Goal: Check status: Check status

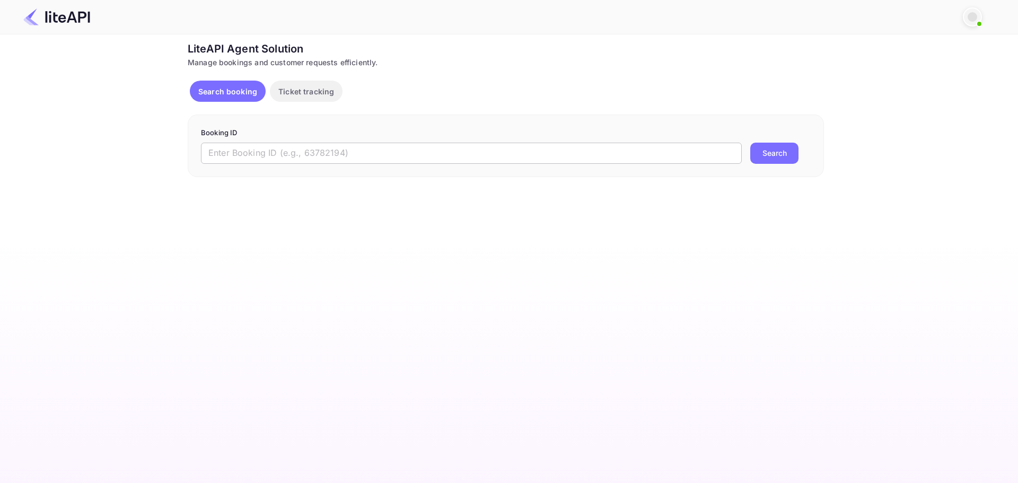
click at [426, 154] on input "text" at bounding box center [471, 153] width 541 height 21
paste input "8547057"
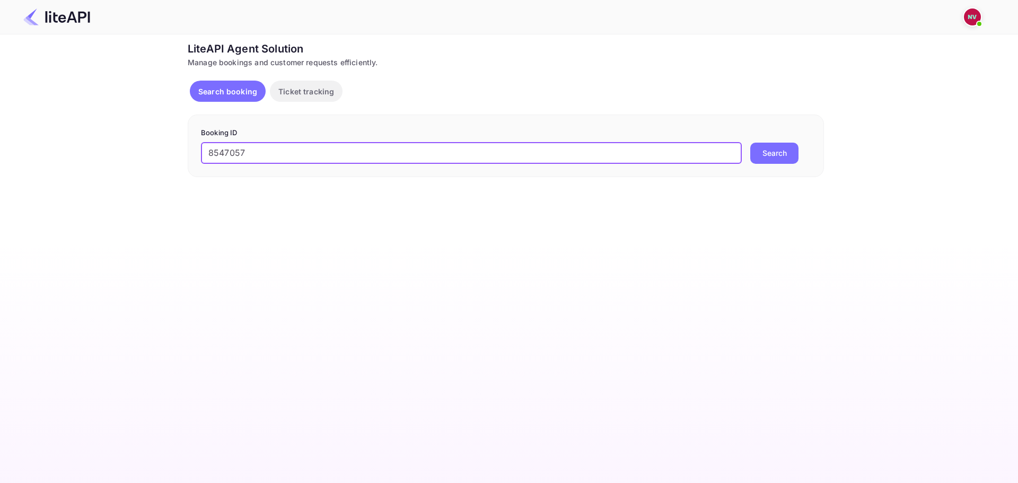
type input "8547057"
click at [751, 143] on button "Search" at bounding box center [775, 153] width 48 height 21
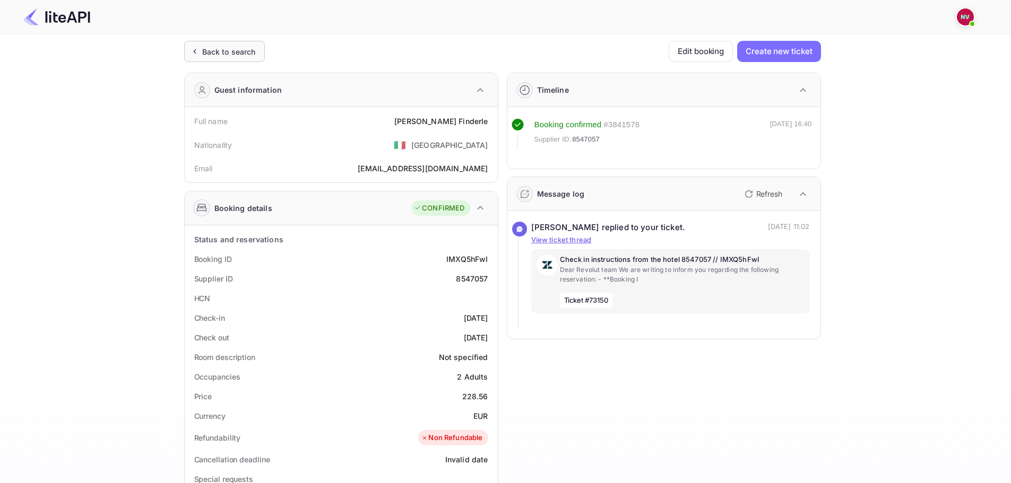
click at [206, 50] on div "Back to search" at bounding box center [229, 51] width 54 height 11
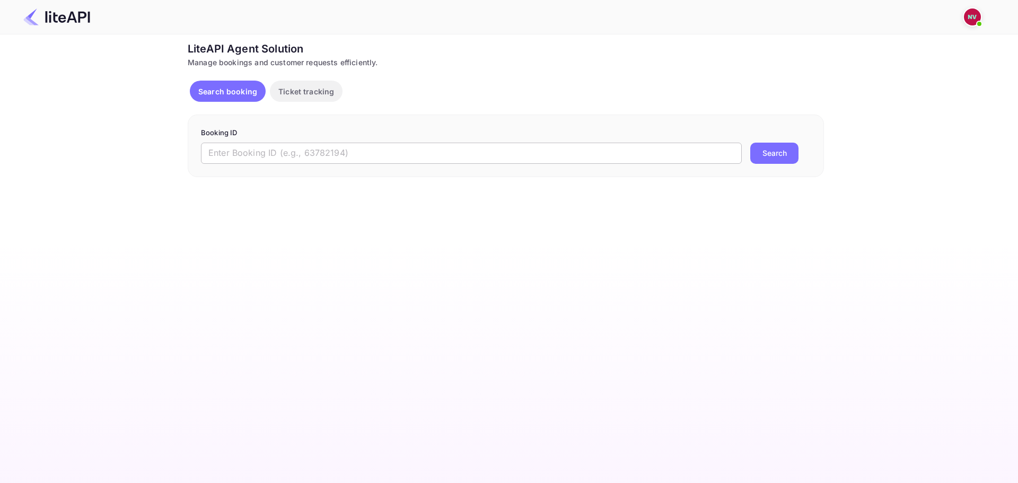
click at [300, 147] on input "text" at bounding box center [471, 153] width 541 height 21
paste input "8842366"
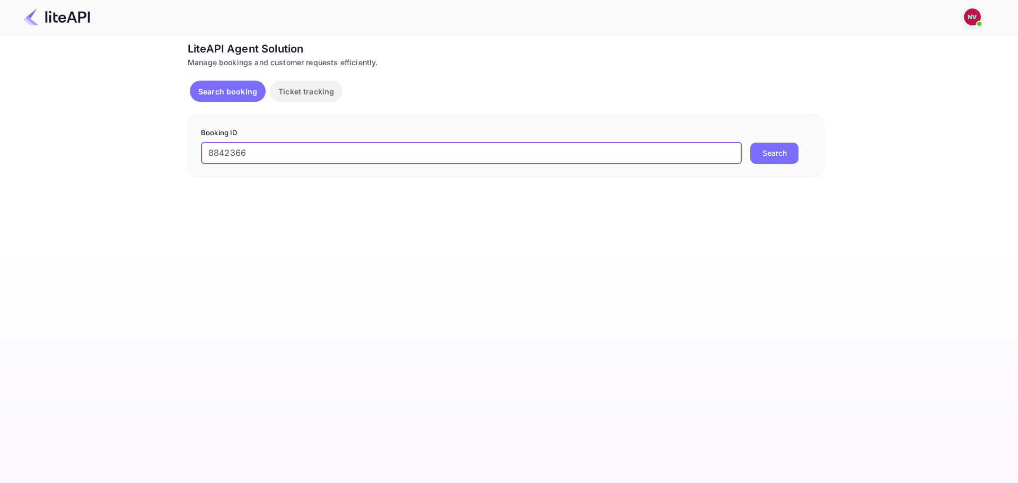
type input "8842366"
click at [751, 143] on button "Search" at bounding box center [775, 153] width 48 height 21
